Goal: Find specific page/section: Find specific page/section

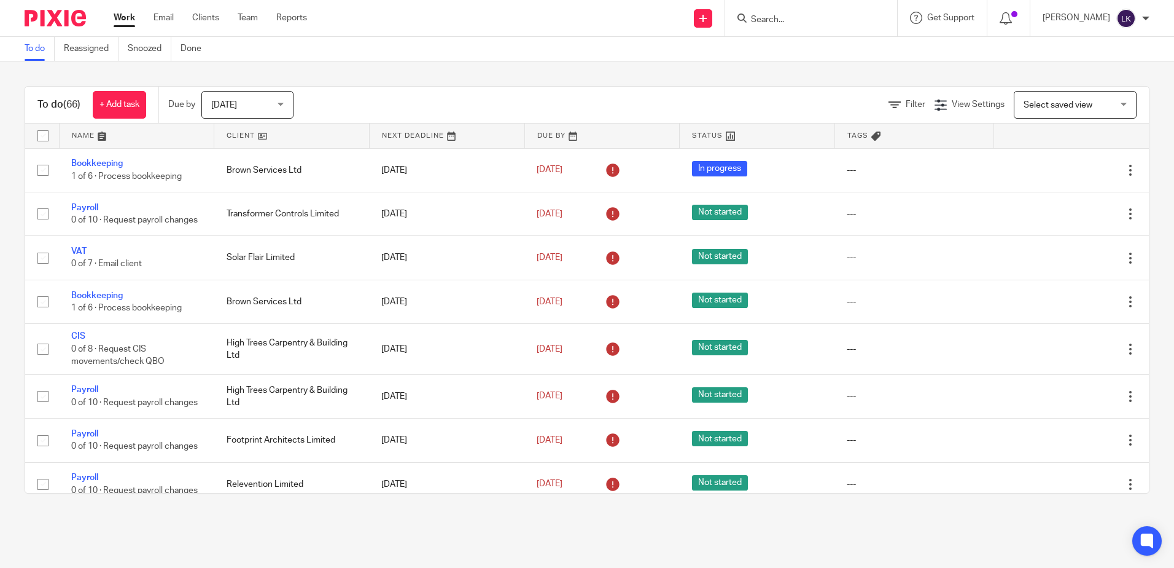
click at [769, 20] on input "Search" at bounding box center [805, 20] width 111 height 11
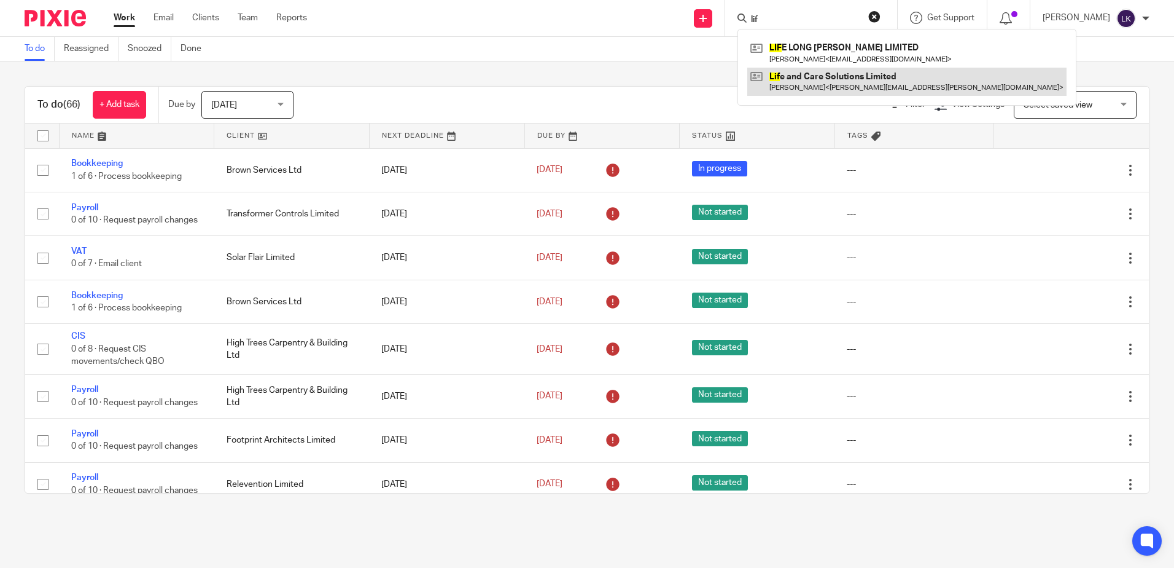
type input "lif"
click at [805, 84] on link at bounding box center [907, 82] width 319 height 28
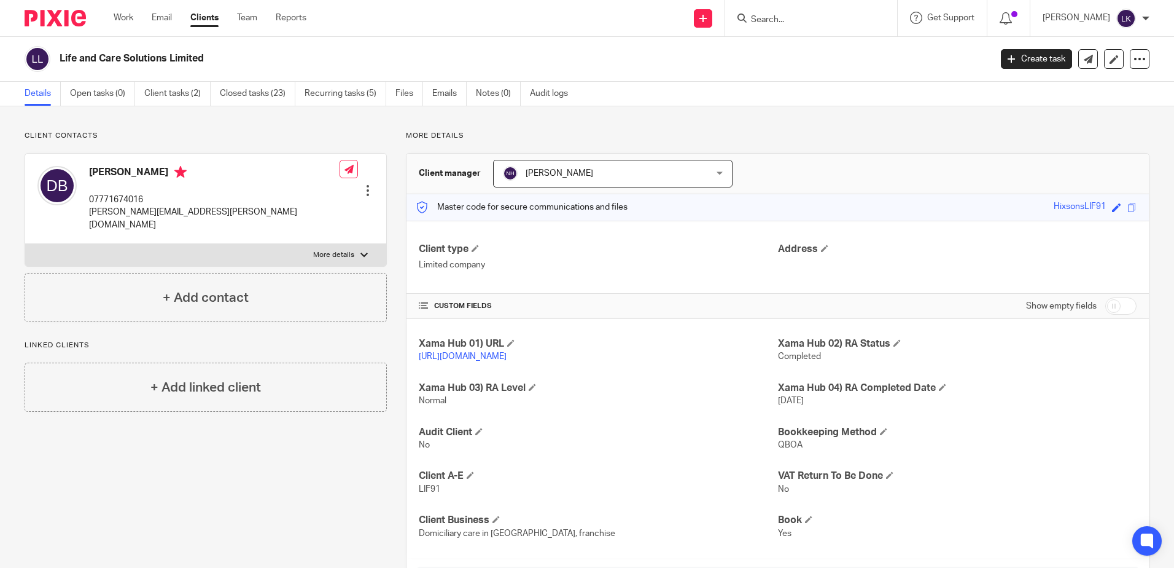
click at [775, 18] on input "Search" at bounding box center [805, 20] width 111 height 11
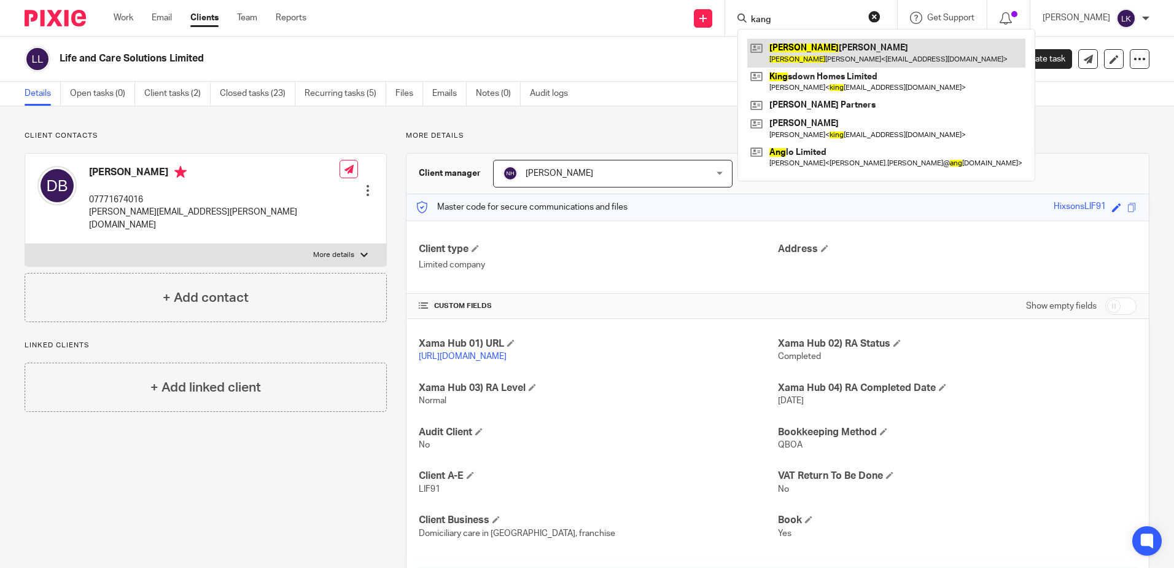
type input "kang"
click at [808, 52] on link at bounding box center [887, 53] width 278 height 28
